Goal: Task Accomplishment & Management: Manage account settings

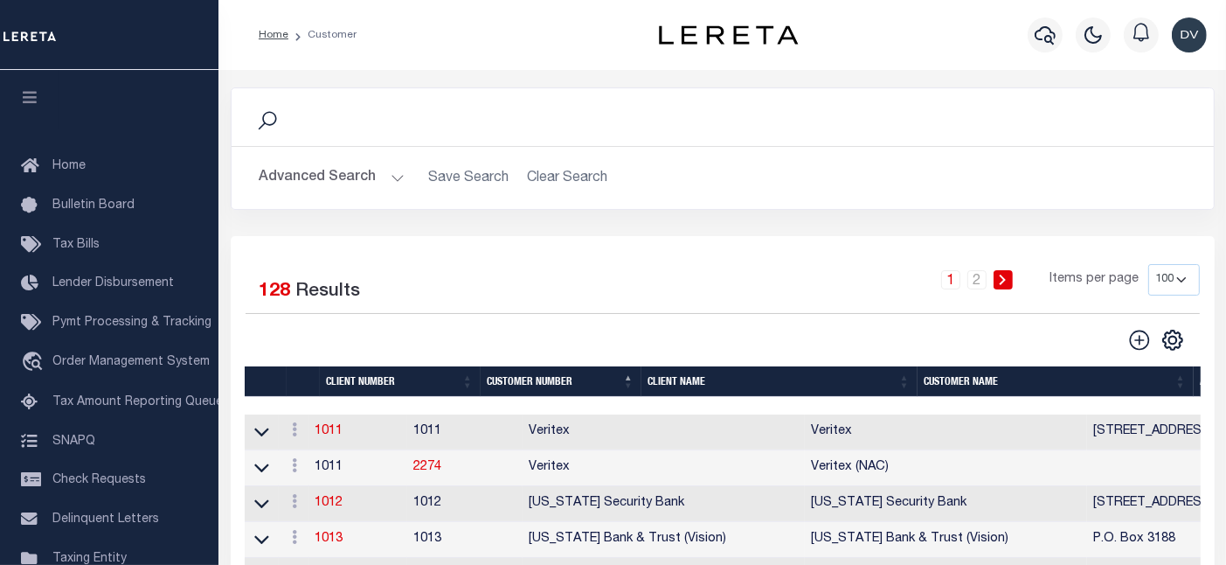
scroll to position [276, 0]
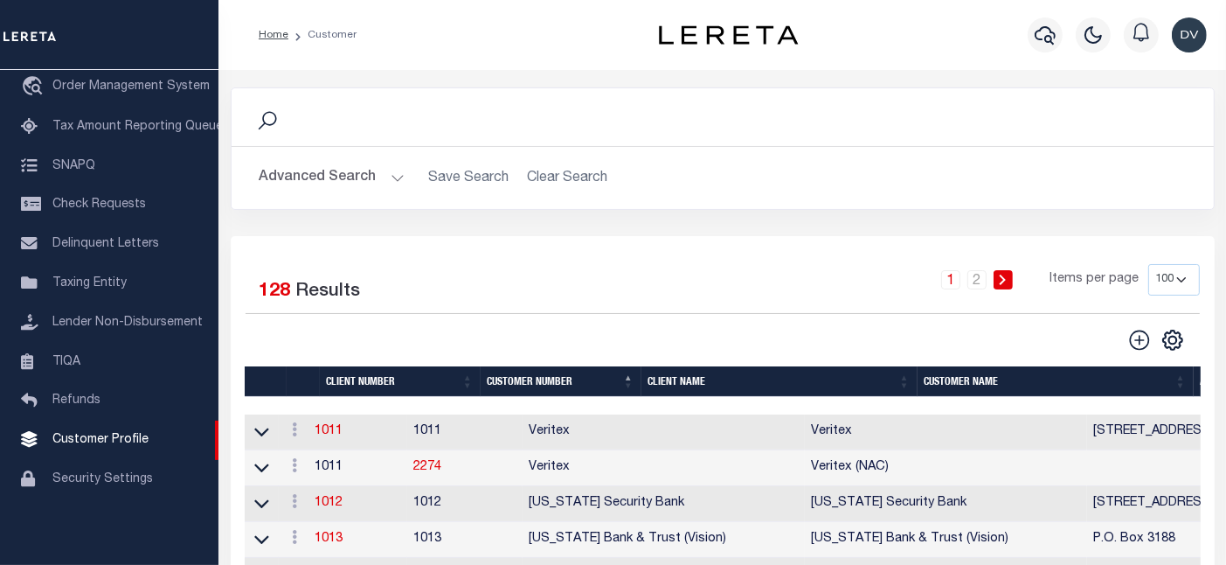
click at [682, 380] on th "Client Name" at bounding box center [780, 381] width 276 height 31
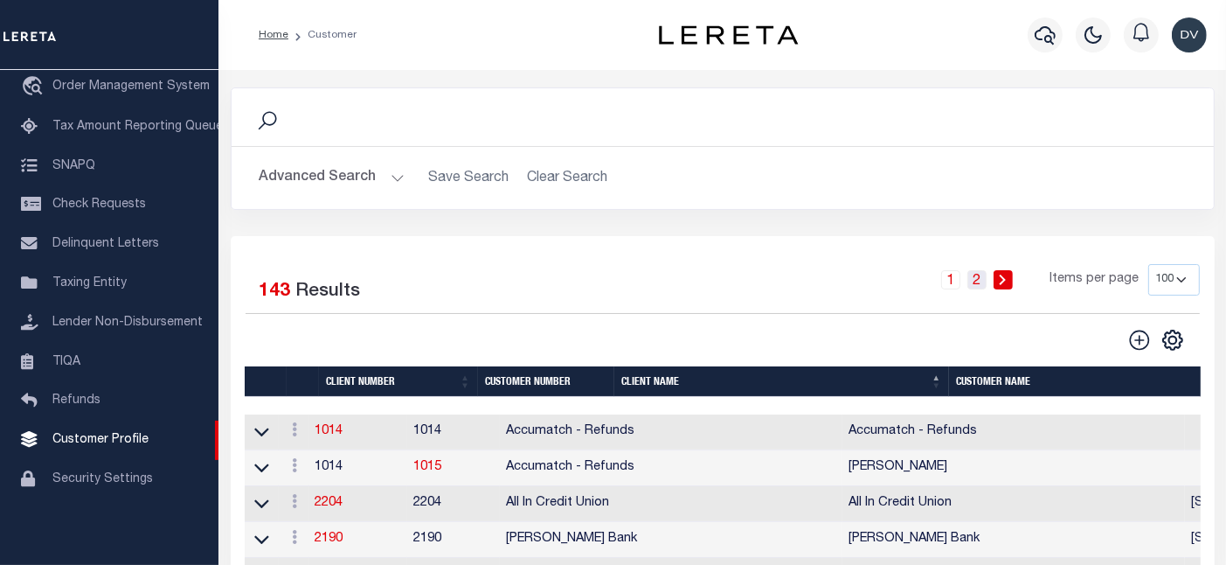
click at [979, 275] on link "2" at bounding box center [977, 279] width 19 height 19
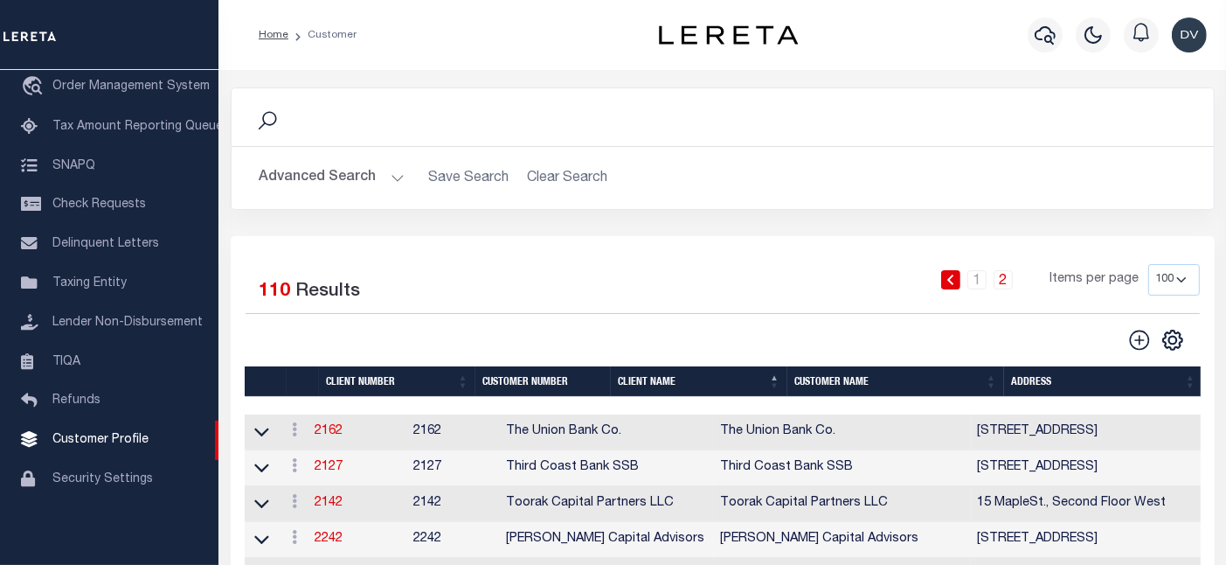
click at [672, 386] on th "Client Name" at bounding box center [699, 381] width 177 height 31
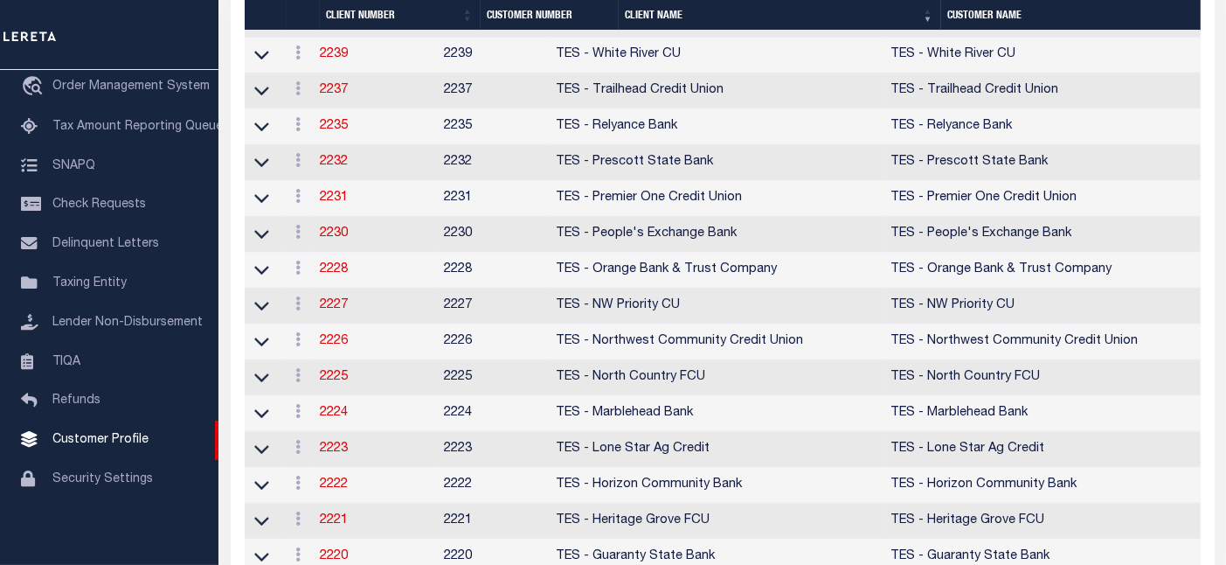
scroll to position [961, 0]
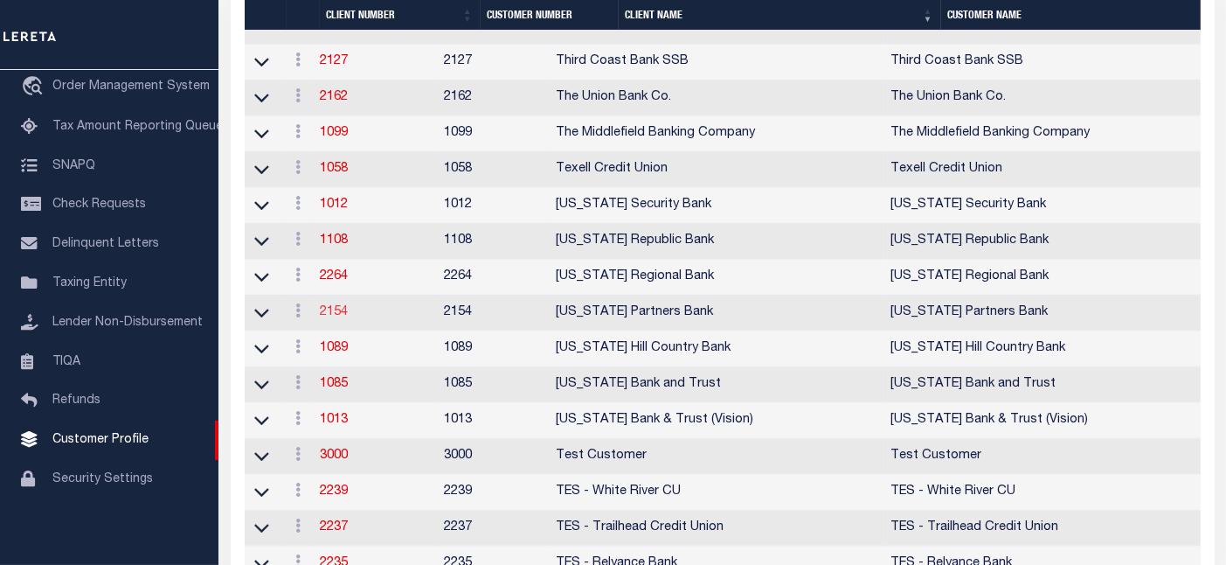
click at [343, 318] on link "2154" at bounding box center [334, 312] width 28 height 12
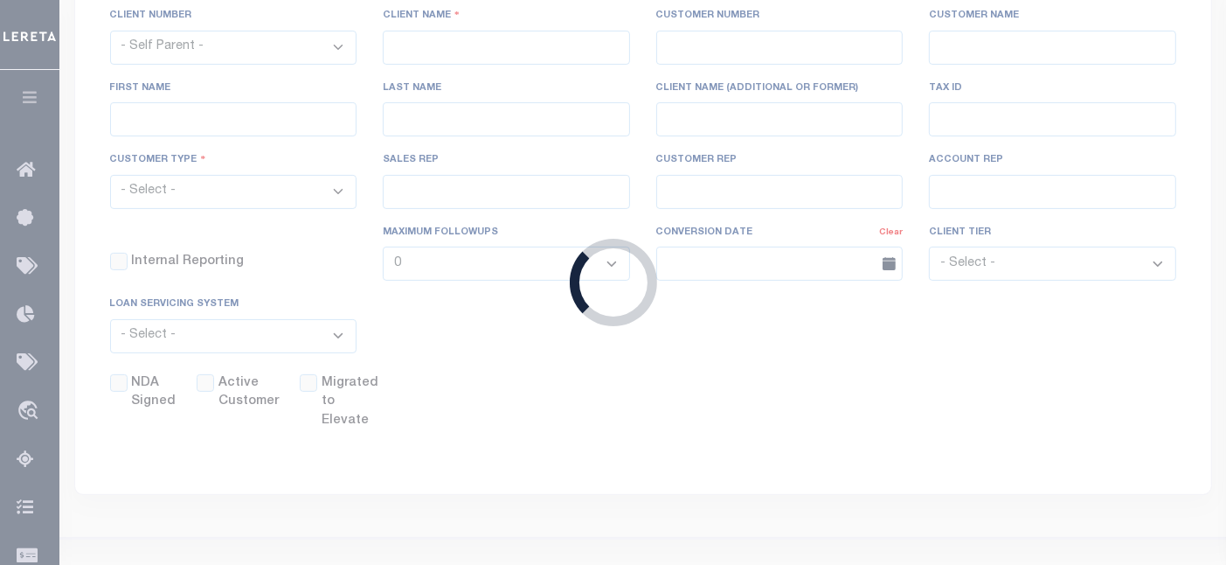
scroll to position [53, 0]
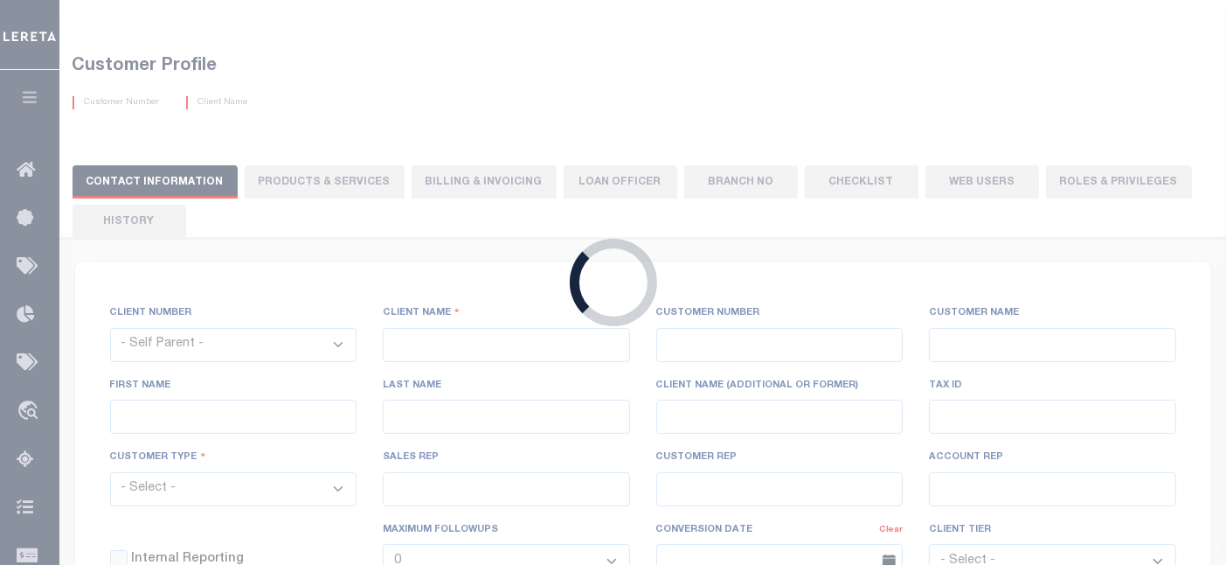
select select
type input "[US_STATE] Partners Bank"
type input "2154"
type input "[US_STATE] Partners Bank"
type input "[PERSON_NAME]"
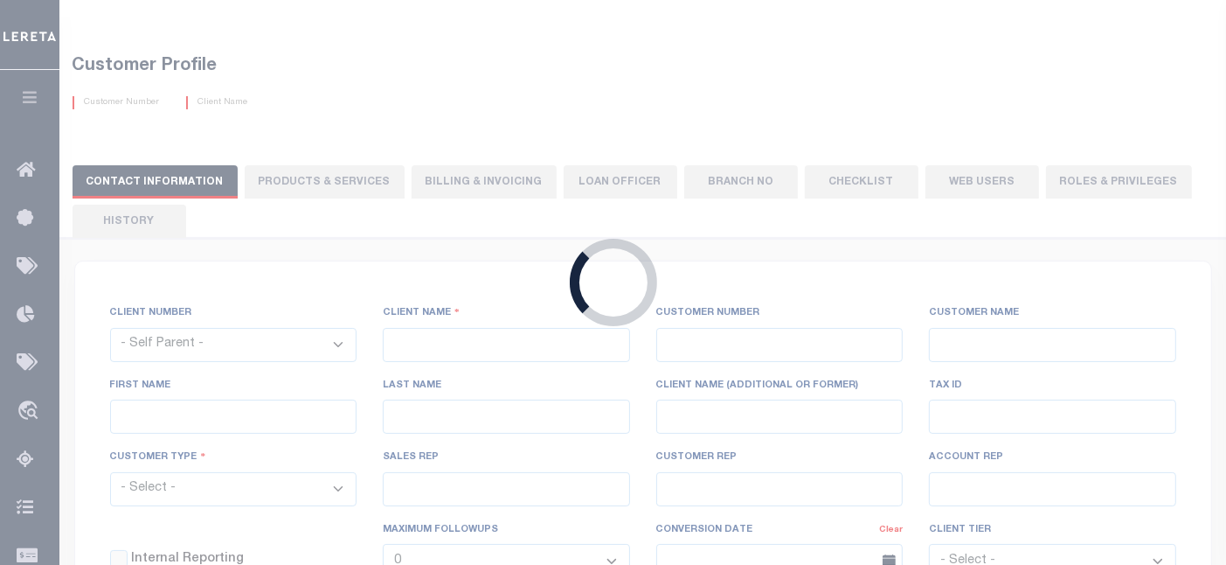
type input "[PERSON_NAME]"
select select "Mixed Portfolio"
type input "[PERSON_NAME]"
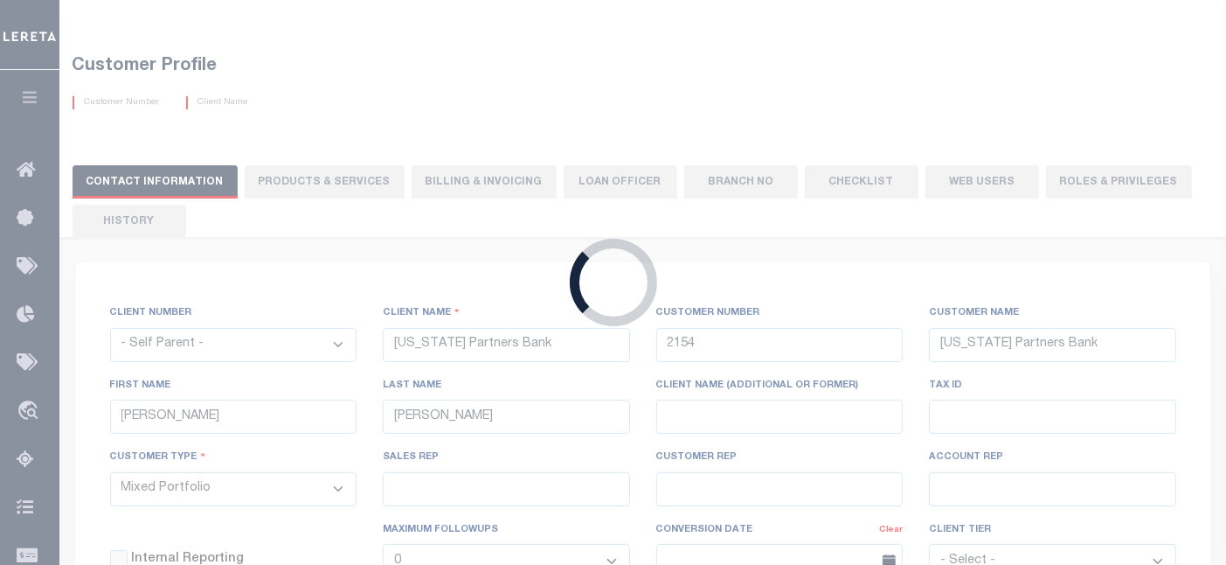
checkbox input "true"
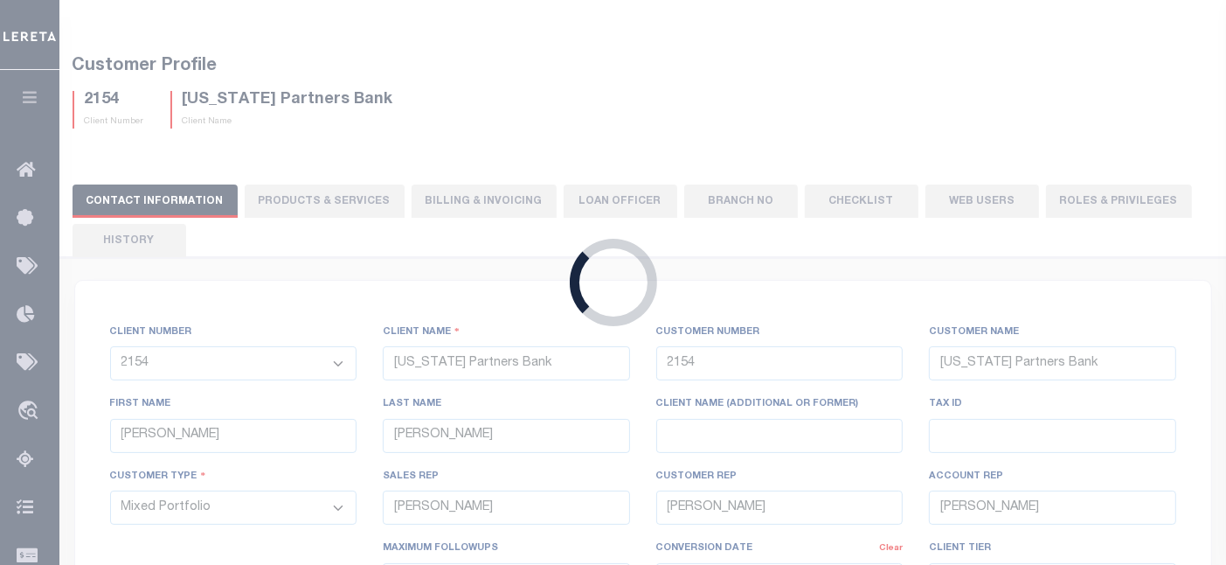
scroll to position [0, 0]
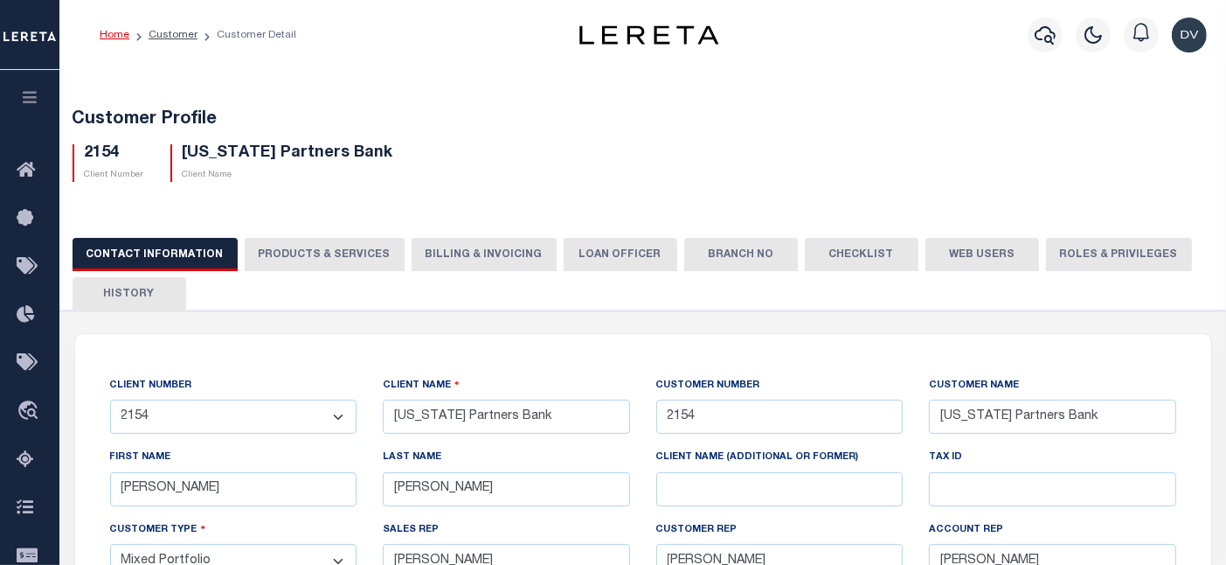
click at [950, 255] on button "Web Users" at bounding box center [983, 254] width 114 height 33
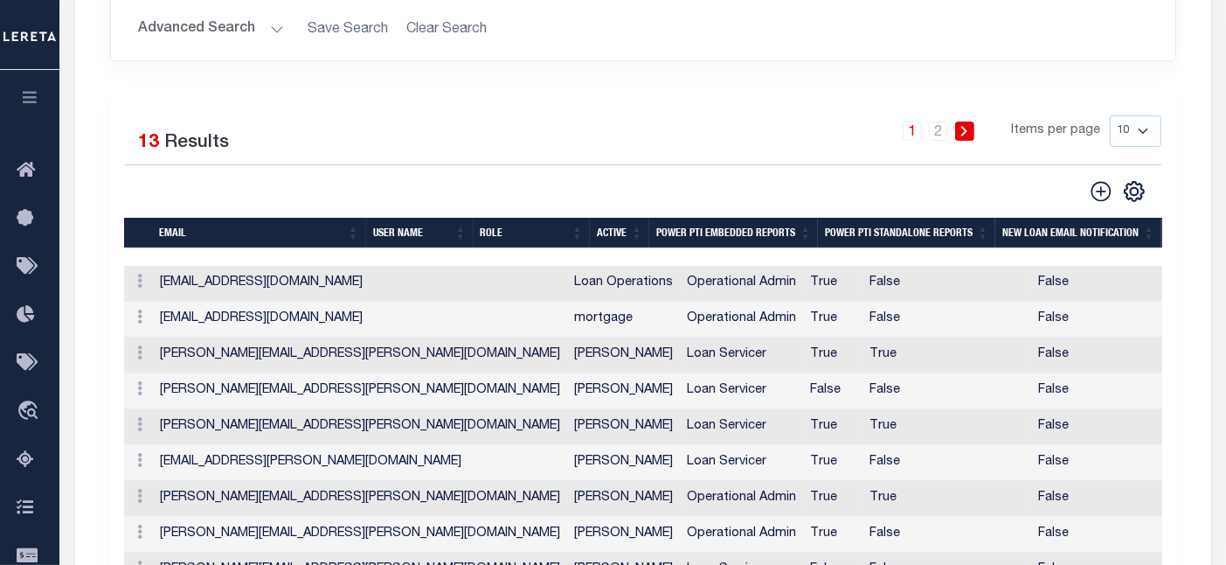
scroll to position [524, 0]
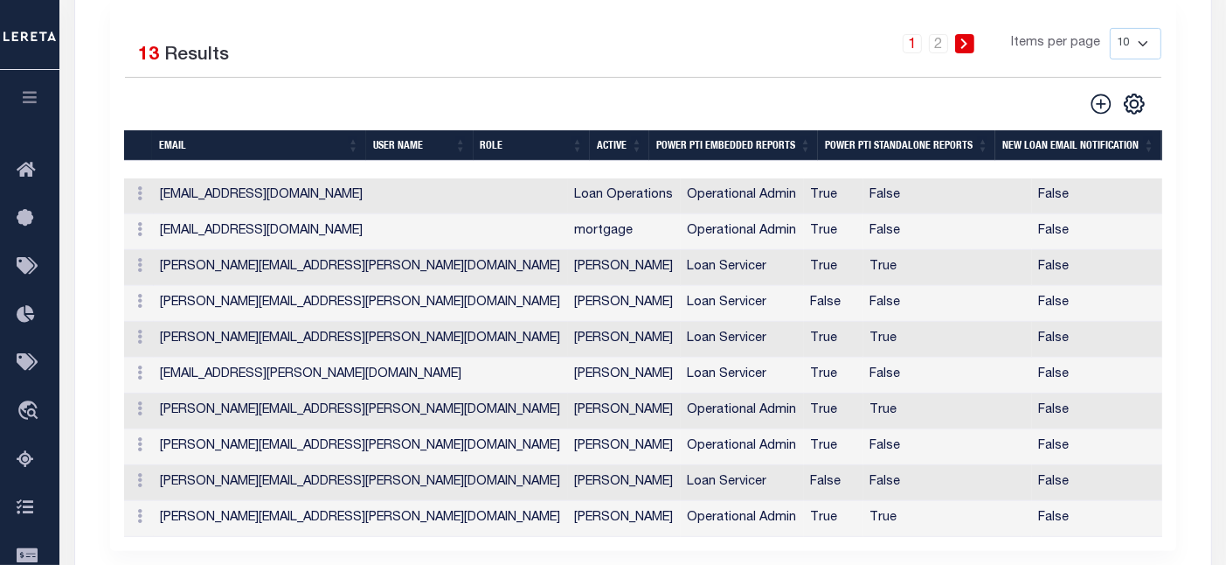
click at [1142, 38] on select "10 25 50 100" at bounding box center [1136, 43] width 52 height 31
select select "25"
click at [1110, 28] on select "10 25 50 100" at bounding box center [1136, 43] width 52 height 31
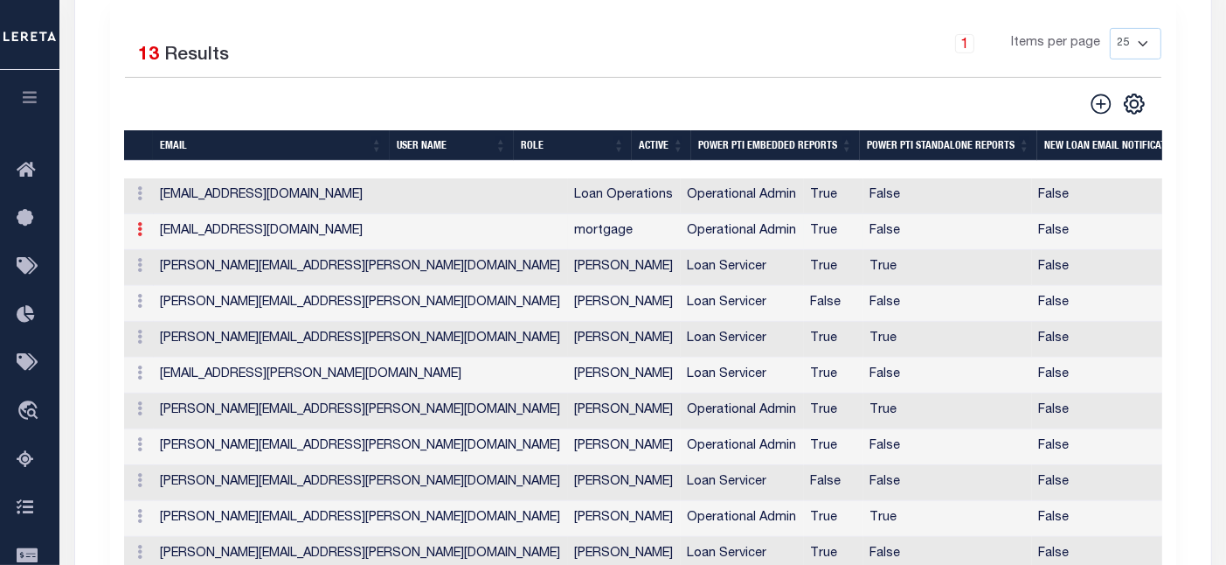
click at [141, 233] on icon at bounding box center [140, 229] width 5 height 14
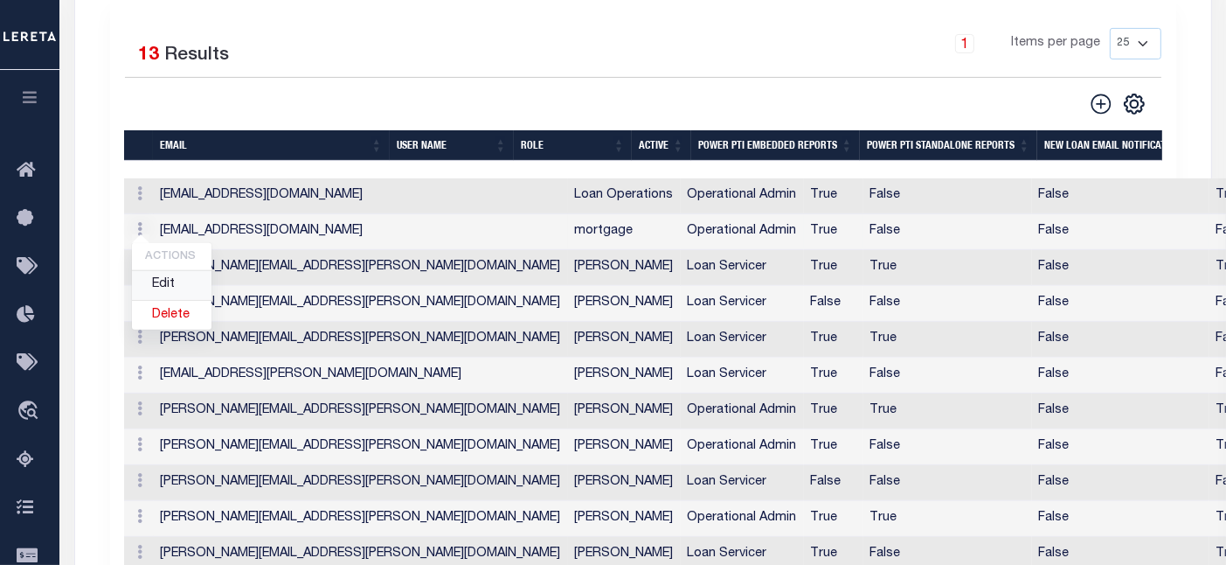
click at [172, 277] on link "Edit" at bounding box center [172, 285] width 80 height 29
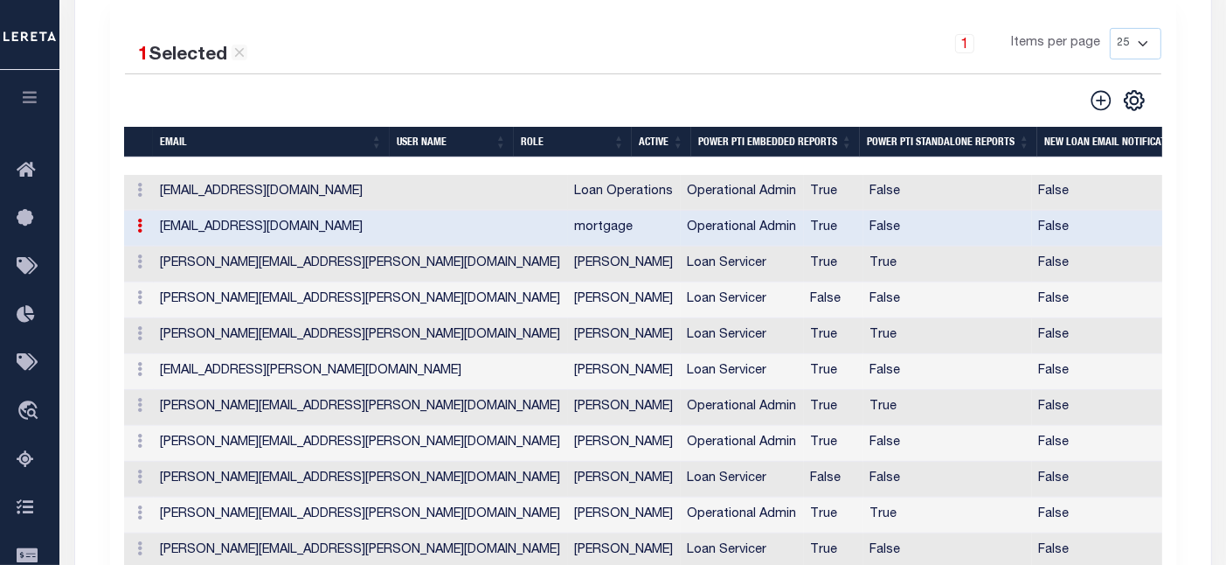
type input "[EMAIL_ADDRESS][DOMAIN_NAME]"
type input "mortgage"
checkbox input "true"
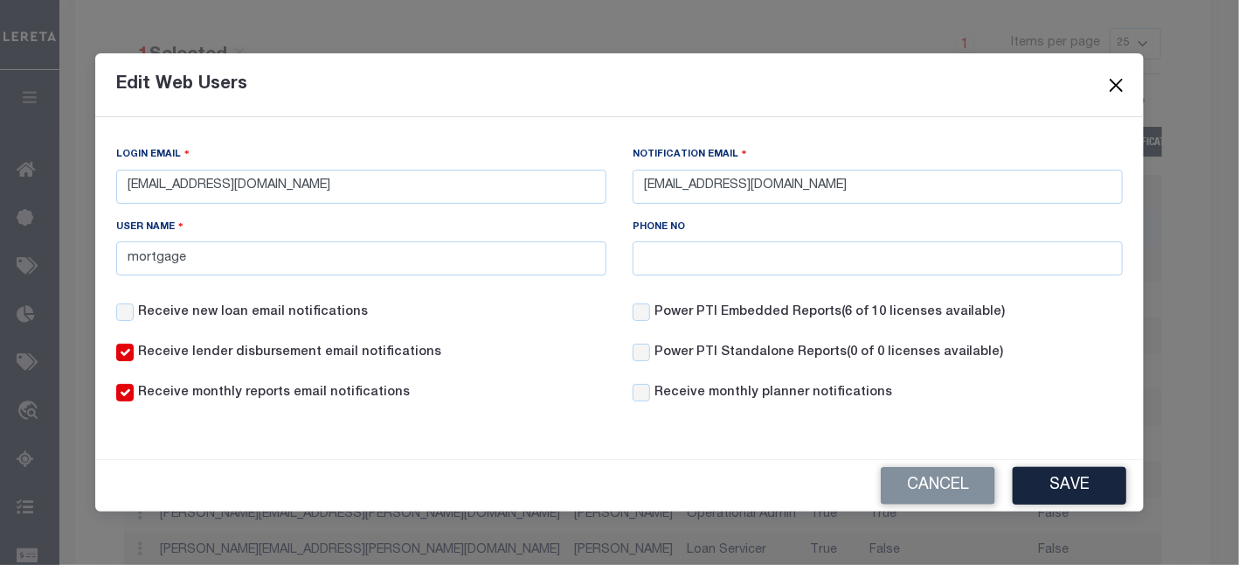
click at [1119, 80] on button "Close" at bounding box center [1117, 84] width 23 height 23
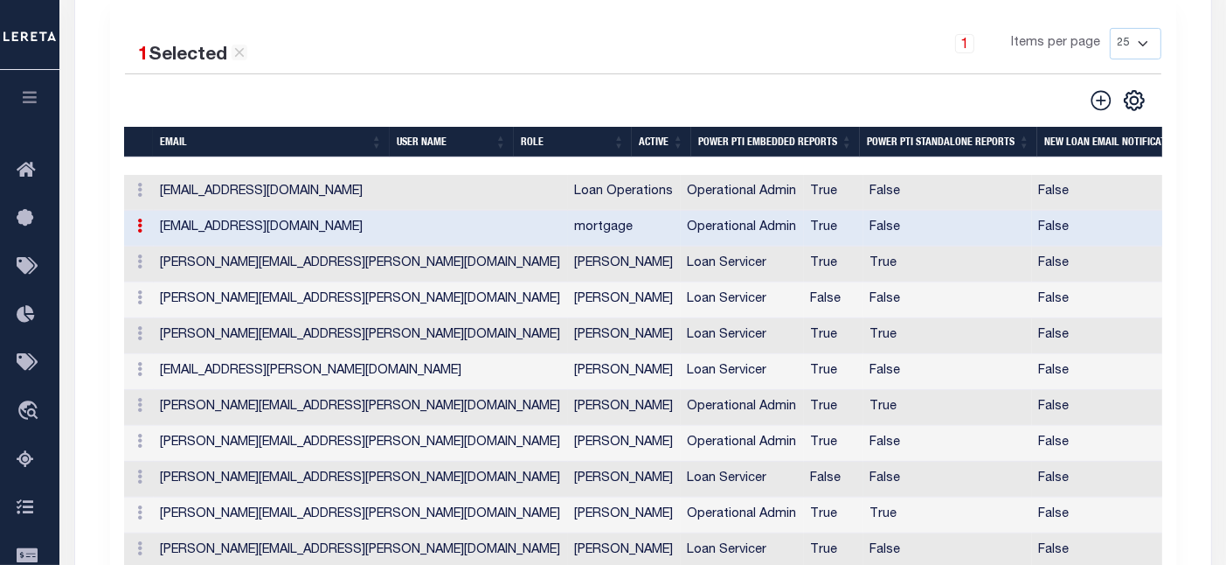
scroll to position [612, 0]
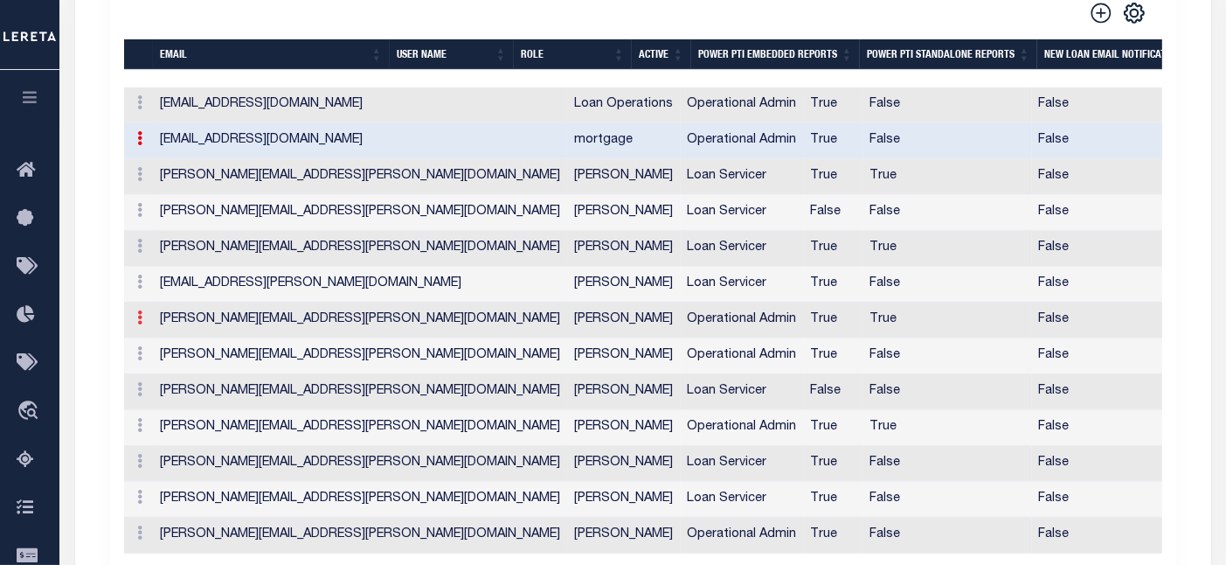
click at [138, 316] on icon at bounding box center [140, 317] width 5 height 14
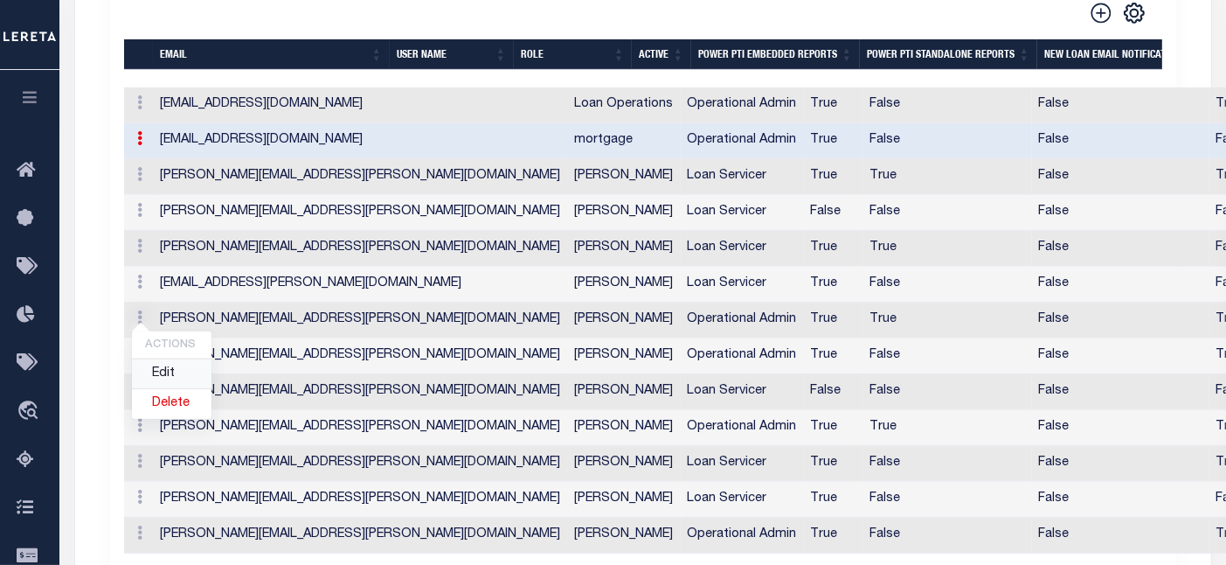
click at [159, 371] on link "Edit" at bounding box center [172, 373] width 80 height 29
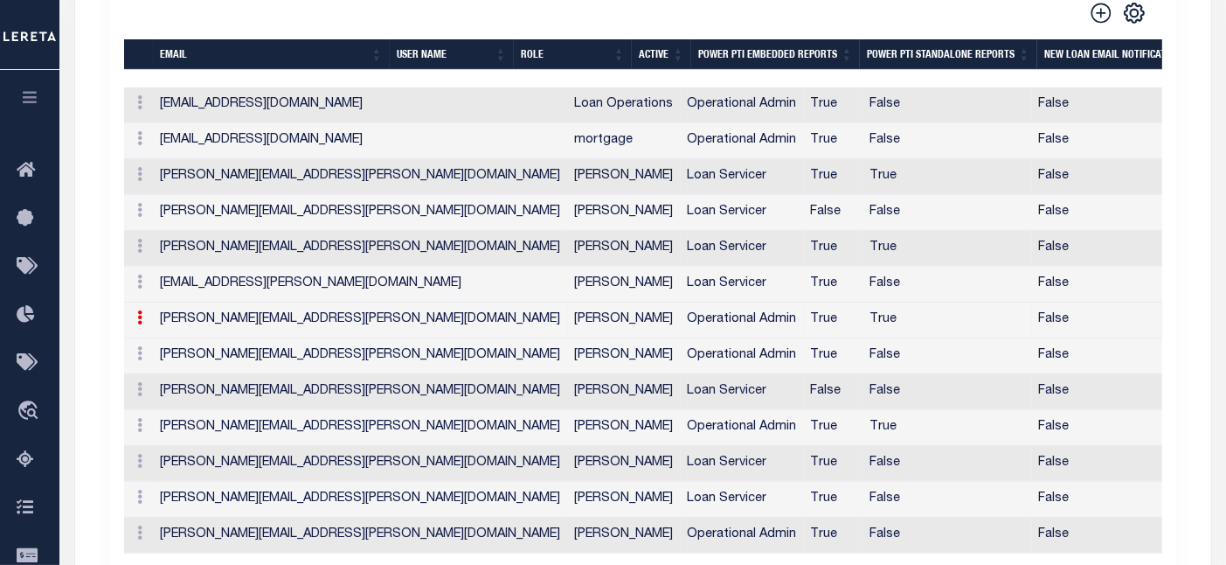
type input "[PERSON_NAME][EMAIL_ADDRESS][PERSON_NAME][DOMAIN_NAME]"
type input "[PERSON_NAME]"
checkbox input "true"
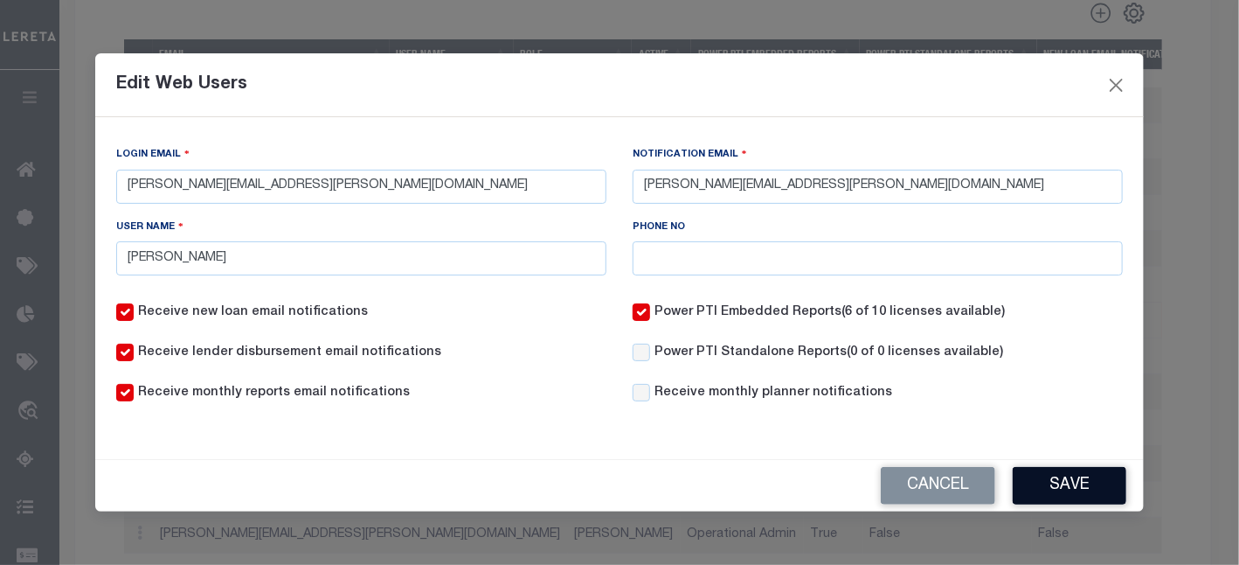
click at [1095, 485] on button "Save" at bounding box center [1070, 486] width 114 height 38
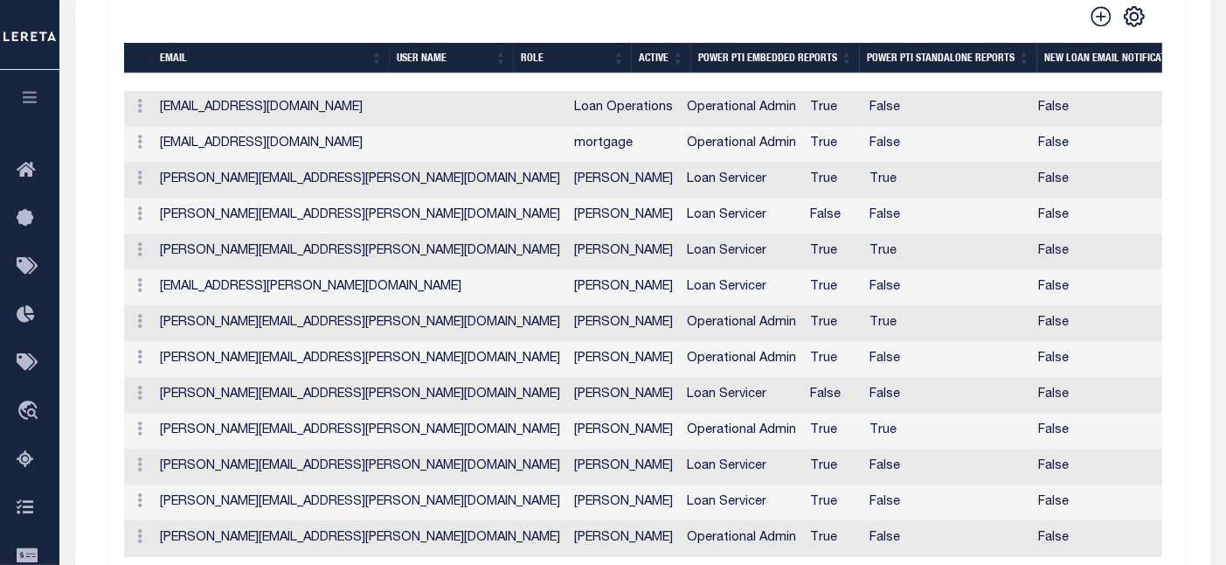
scroll to position [614, 0]
